Goal: Communication & Community: Answer question/provide support

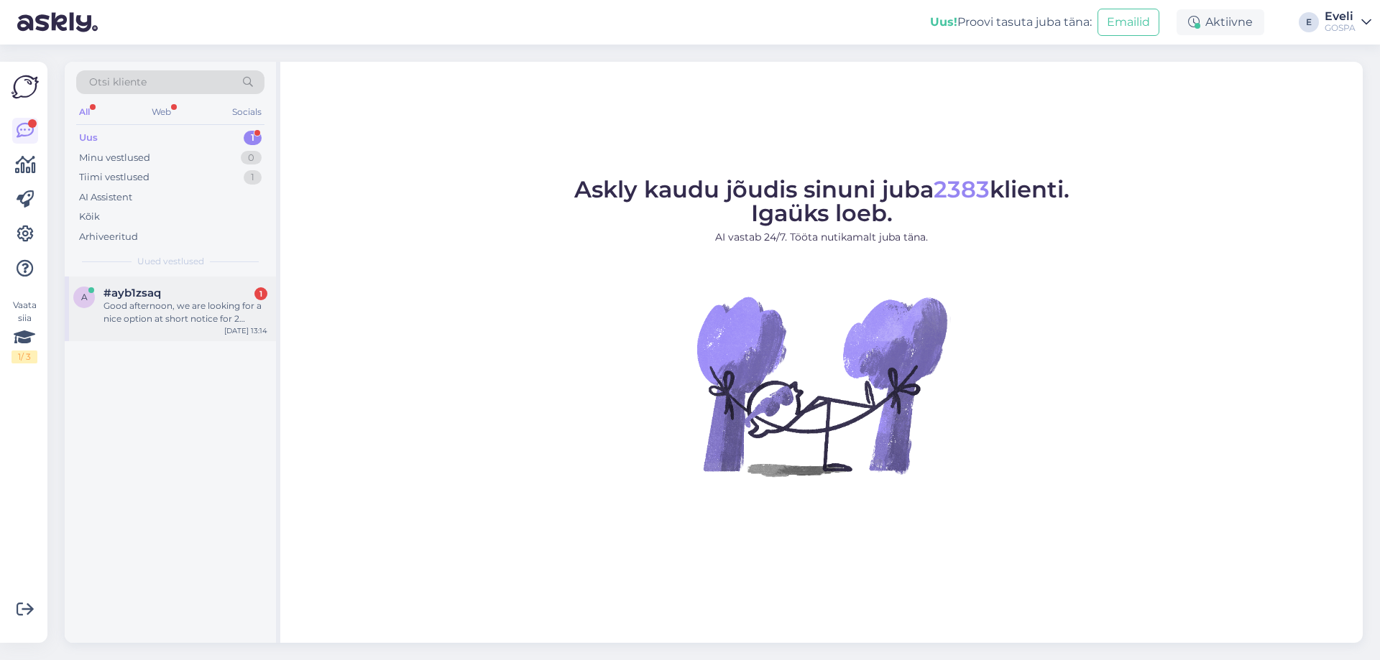
click at [139, 324] on div "Good afternoon, we are looking for a nice option at short notice for 2 nights w…" at bounding box center [185, 313] width 164 height 26
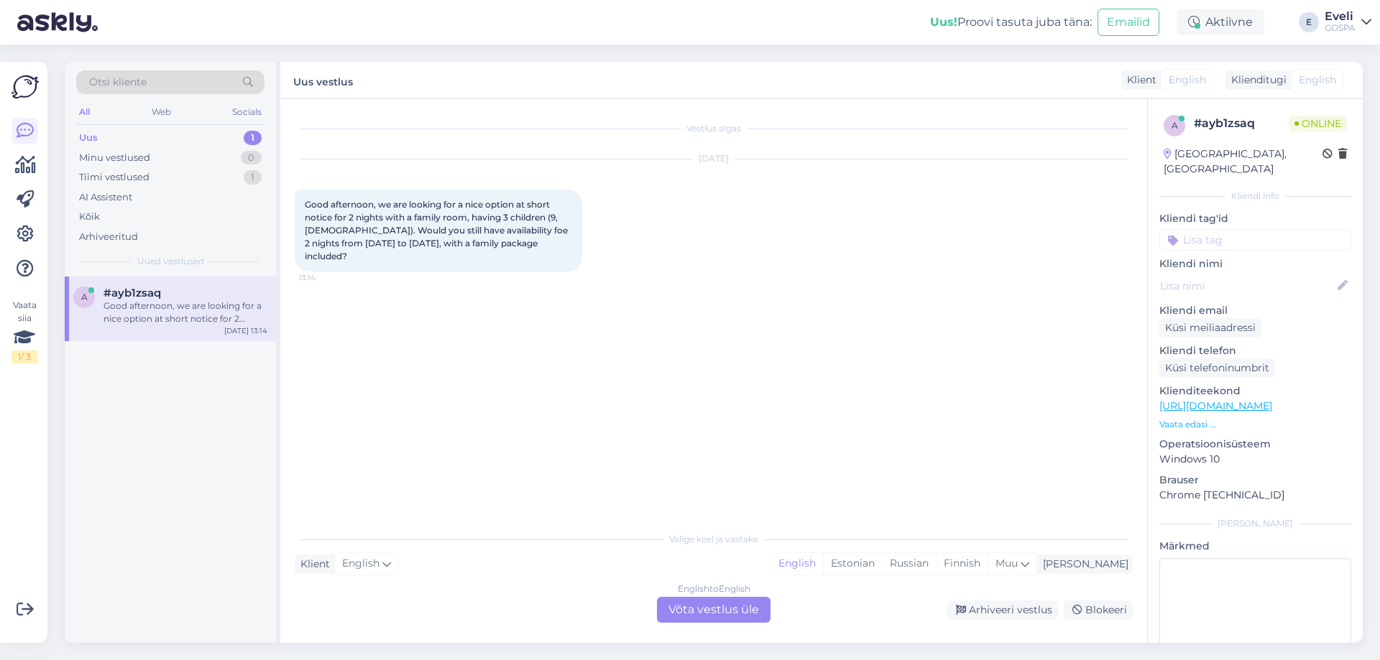
click at [739, 613] on div "English to English Võta vestlus üle" at bounding box center [714, 610] width 114 height 26
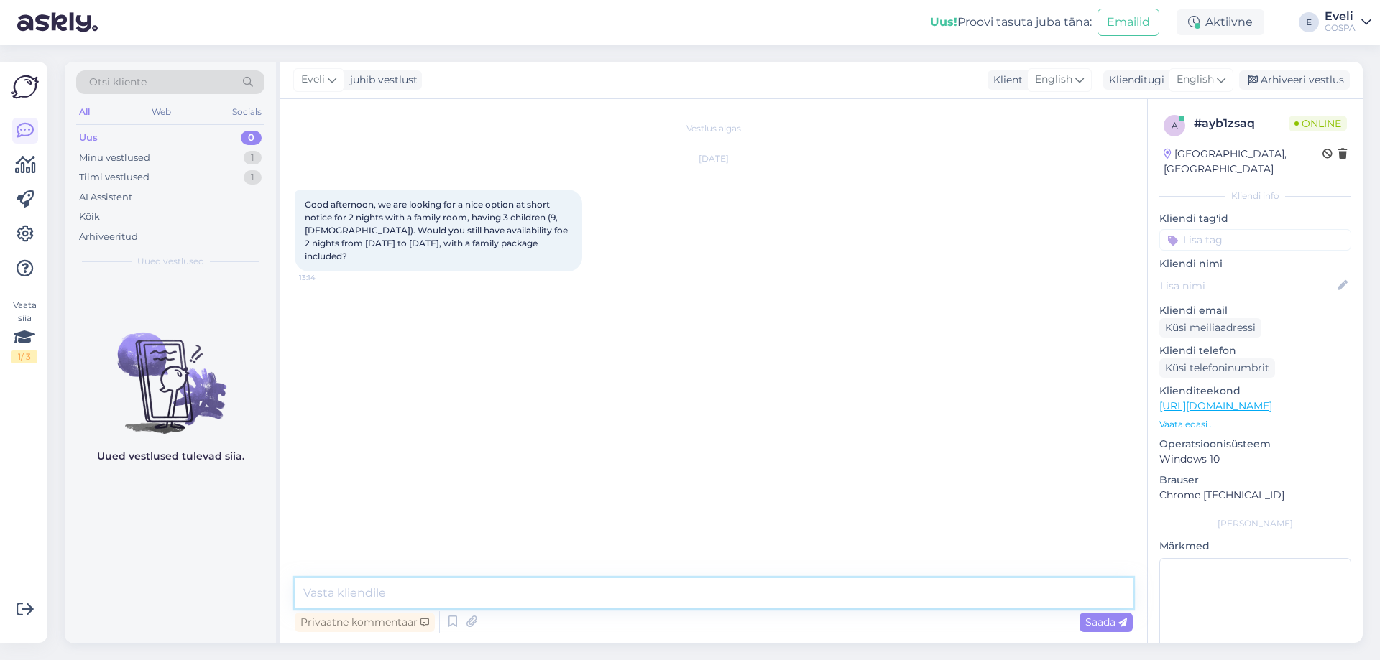
click at [405, 593] on textarea at bounding box center [714, 593] width 838 height 30
click at [382, 592] on textarea at bounding box center [714, 593] width 838 height 30
paste textarea "It is nice that you would like to visit [PERSON_NAME][GEOGRAPHIC_DATA]."
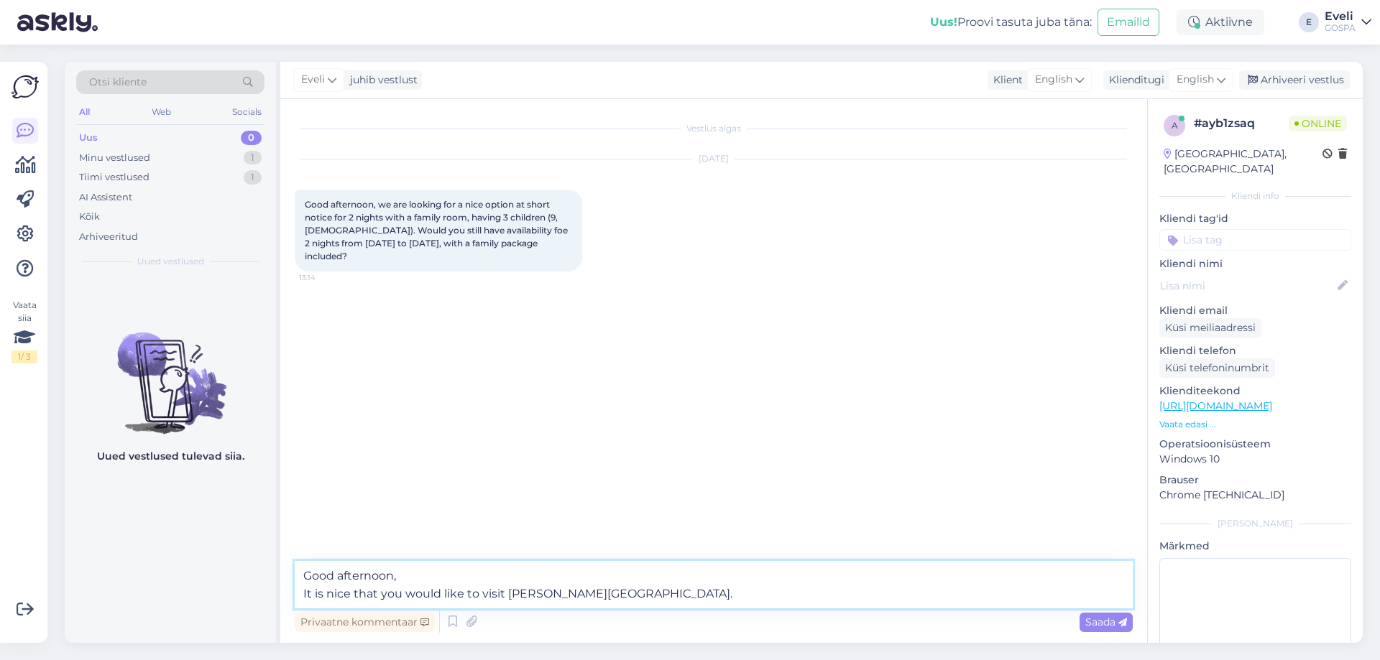
click at [748, 594] on textarea "Good afternoon, It is nice that you would like to visit [PERSON_NAME][GEOGRAPHI…" at bounding box center [714, 584] width 838 height 47
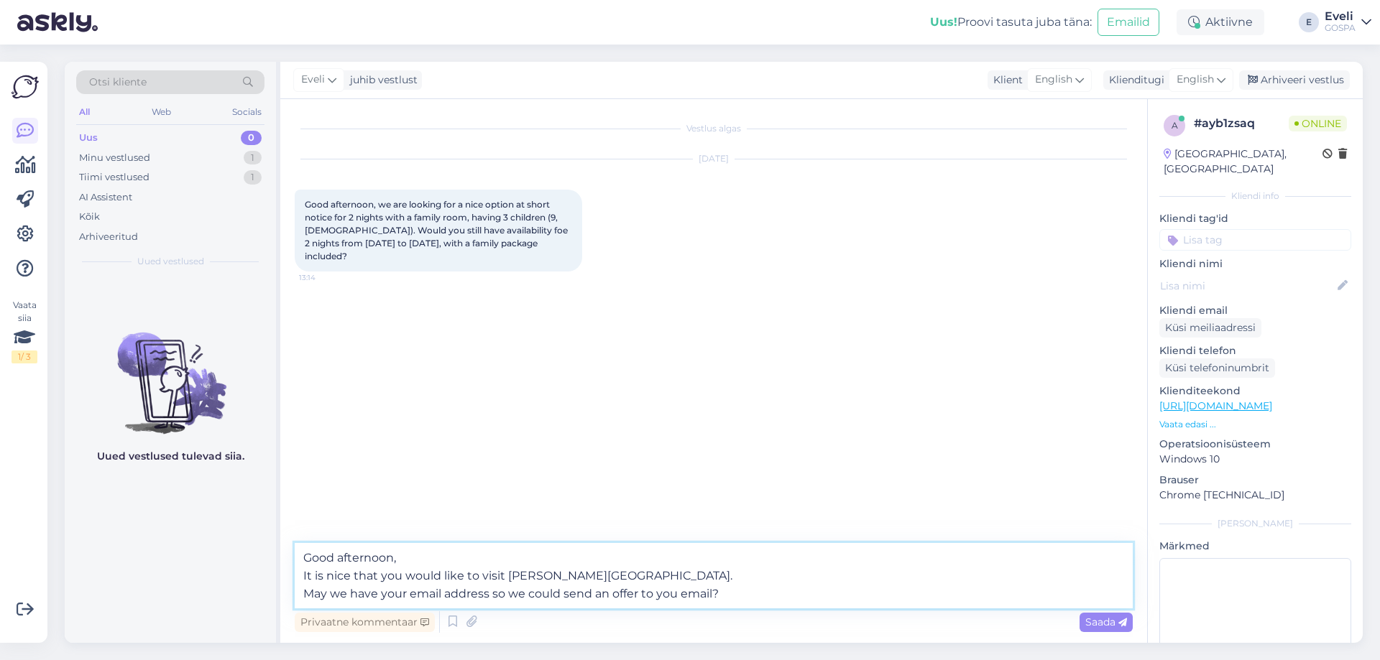
drag, startPoint x: 749, startPoint y: 594, endPoint x: 656, endPoint y: 595, distance: 92.7
click at [656, 595] on textarea "Good afternoon, It is nice that you would like to visit [PERSON_NAME][GEOGRAPHI…" at bounding box center [714, 575] width 838 height 65
drag, startPoint x: 727, startPoint y: 593, endPoint x: 223, endPoint y: 592, distance: 504.4
click at [223, 592] on div "Otsi kliente All Web Socials Uus 0 Minu vestlused 1 Tiimi vestlused 1 AI Assist…" at bounding box center [714, 352] width 1298 height 581
paste textarea "kindly have your email address so we can send you the offer via"
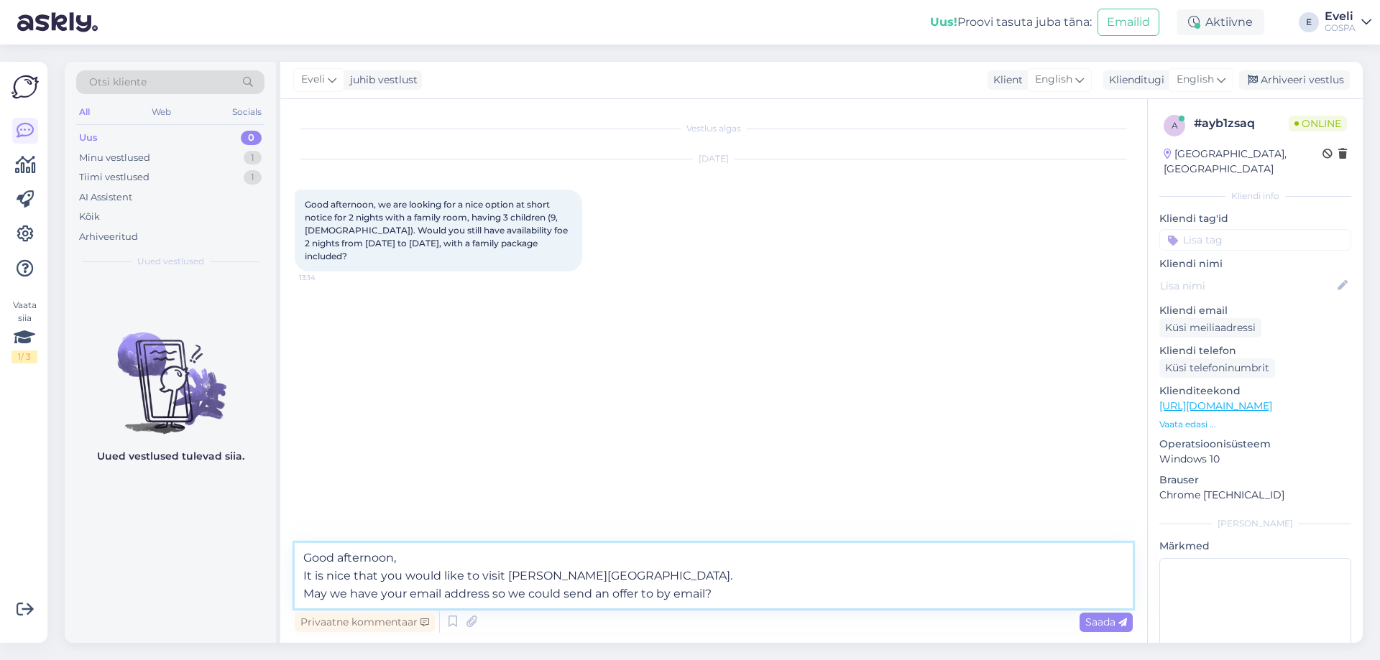
type textarea "Good afternoon, It is nice that you would like to visit [PERSON_NAME][GEOGRAPHI…"
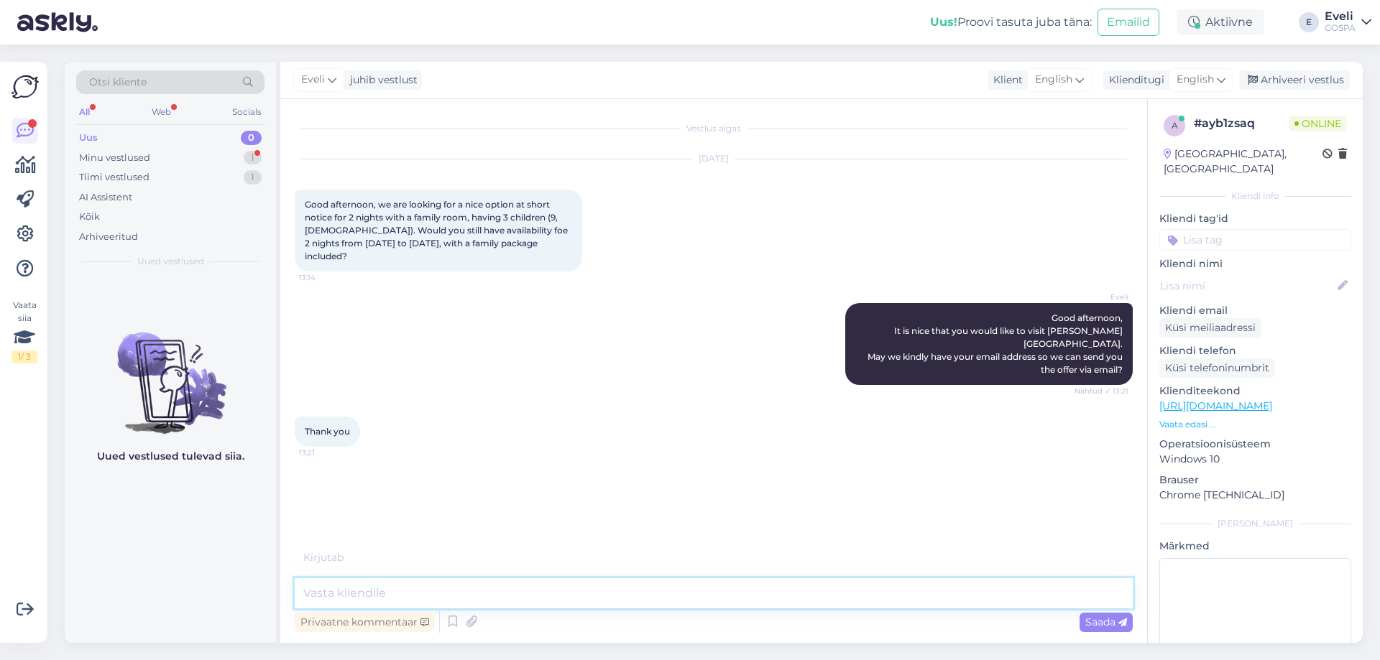
click at [444, 592] on textarea at bounding box center [714, 593] width 838 height 30
click at [465, 585] on textarea at bounding box center [714, 593] width 838 height 30
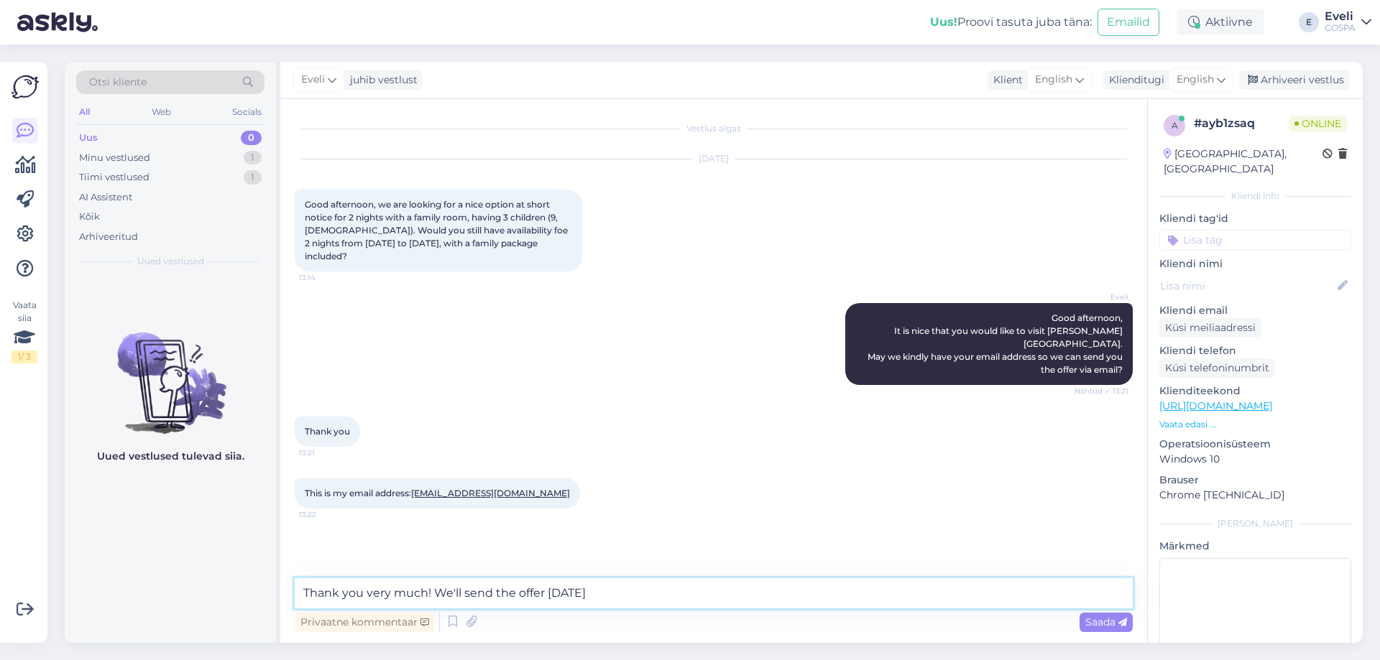
type textarea "Thank you very much! We'll send the offer [DATE]."
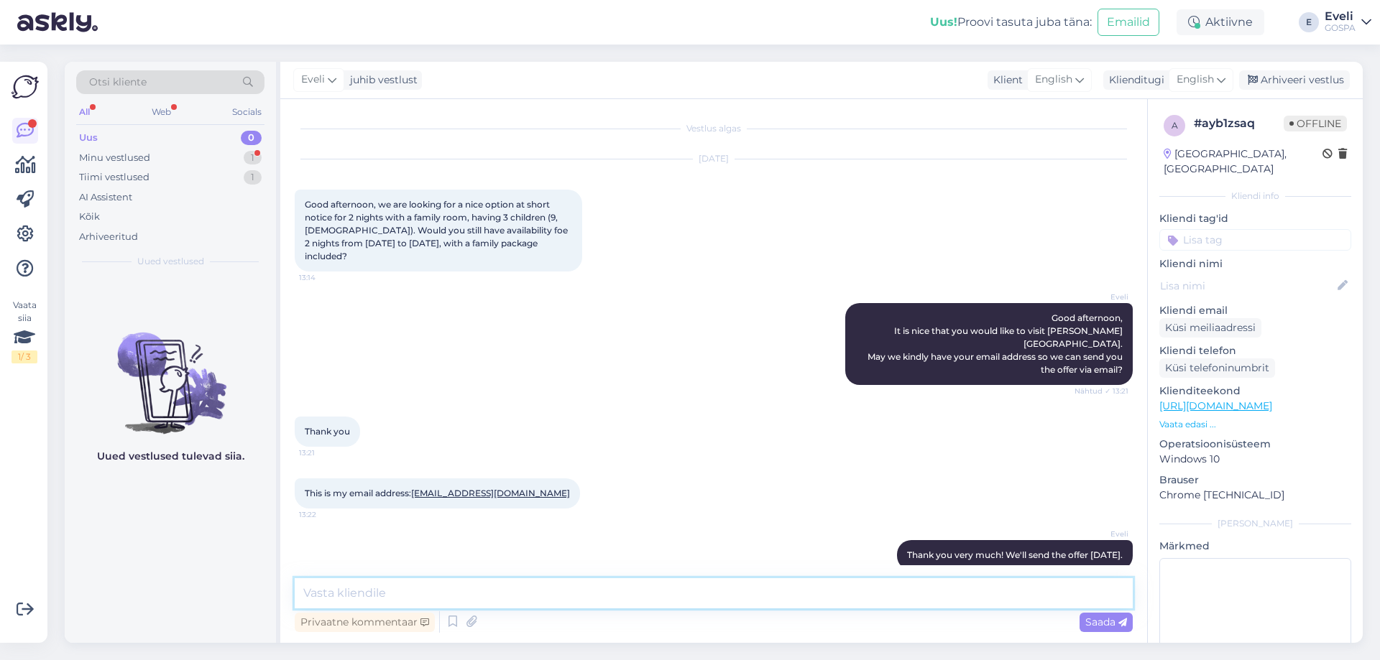
scroll to position [57, 0]
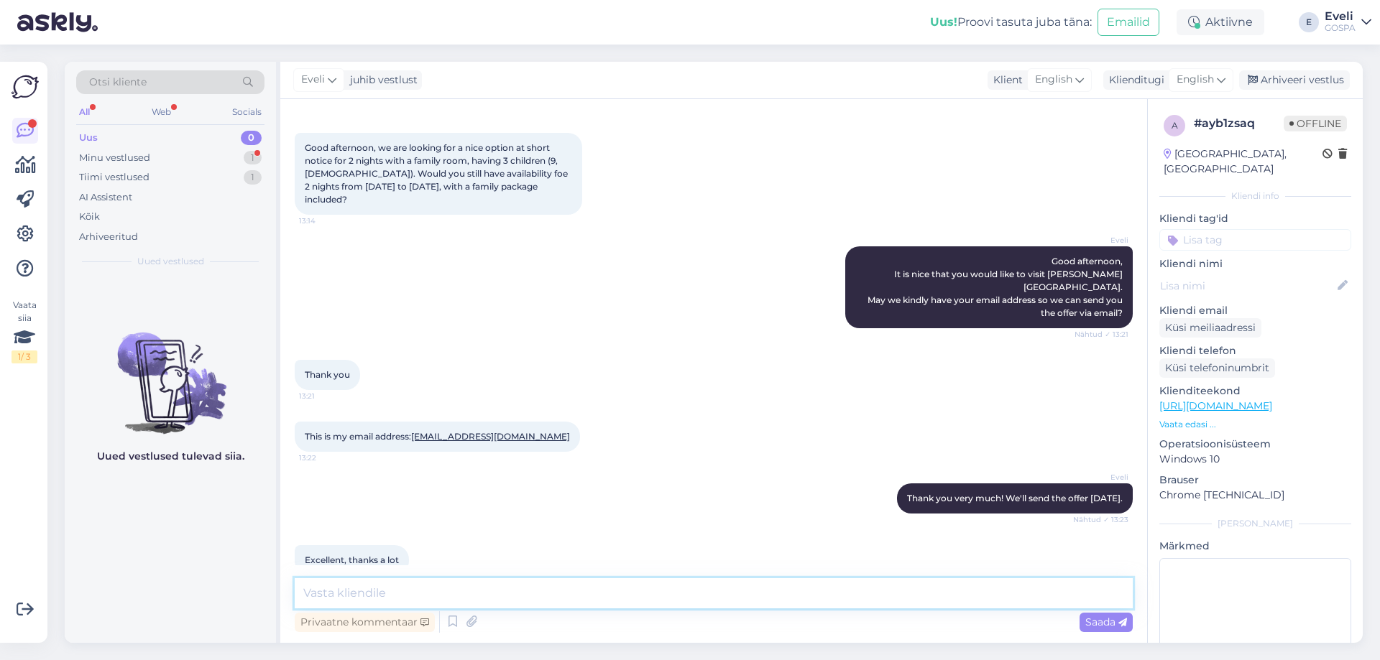
click at [416, 596] on textarea at bounding box center [714, 593] width 838 height 30
click at [445, 591] on textarea at bounding box center [714, 593] width 838 height 30
click at [662, 598] on textarea at bounding box center [714, 593] width 838 height 30
